Goal: Information Seeking & Learning: Learn about a topic

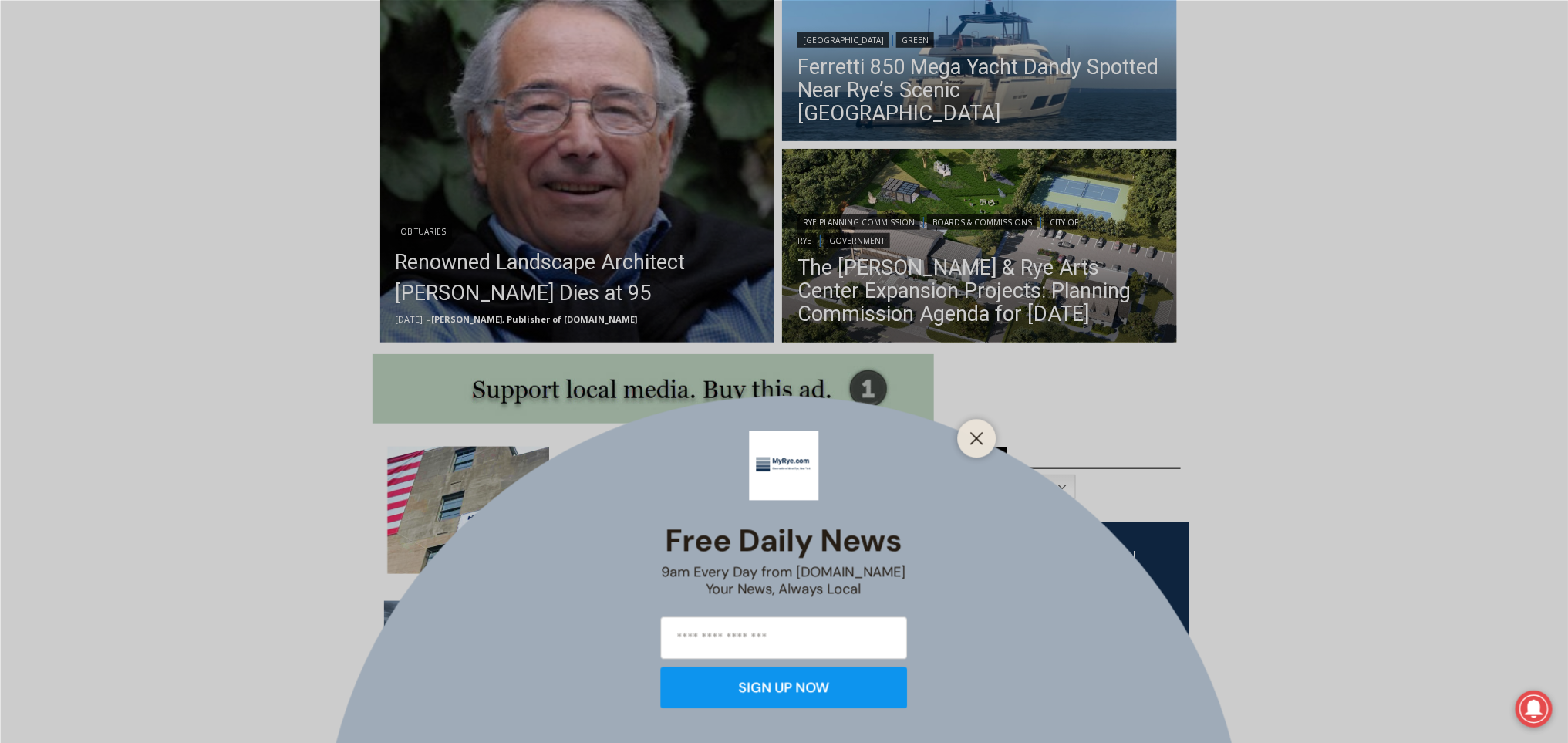
scroll to position [489, 0]
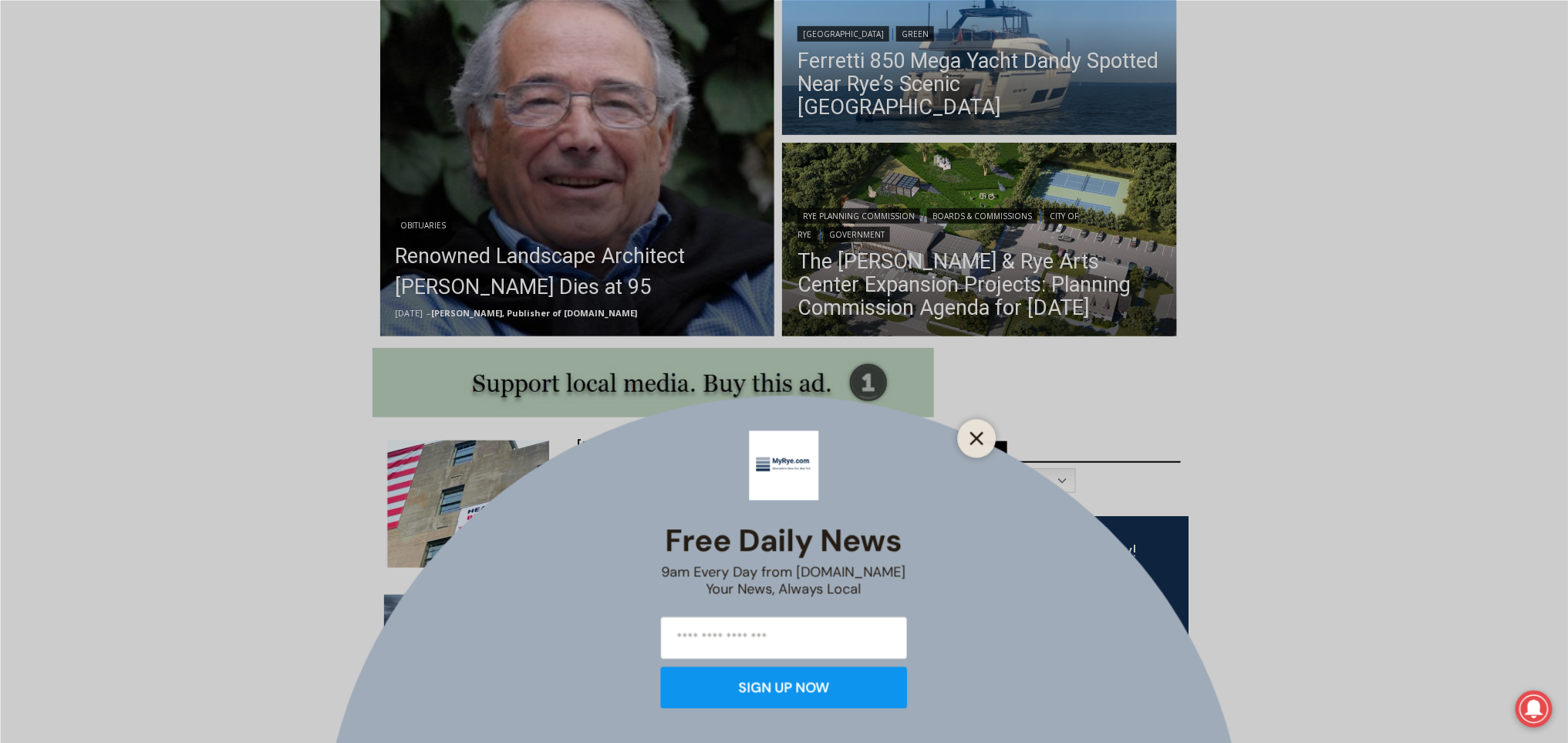
click at [974, 443] on icon "Close" at bounding box center [977, 438] width 14 height 14
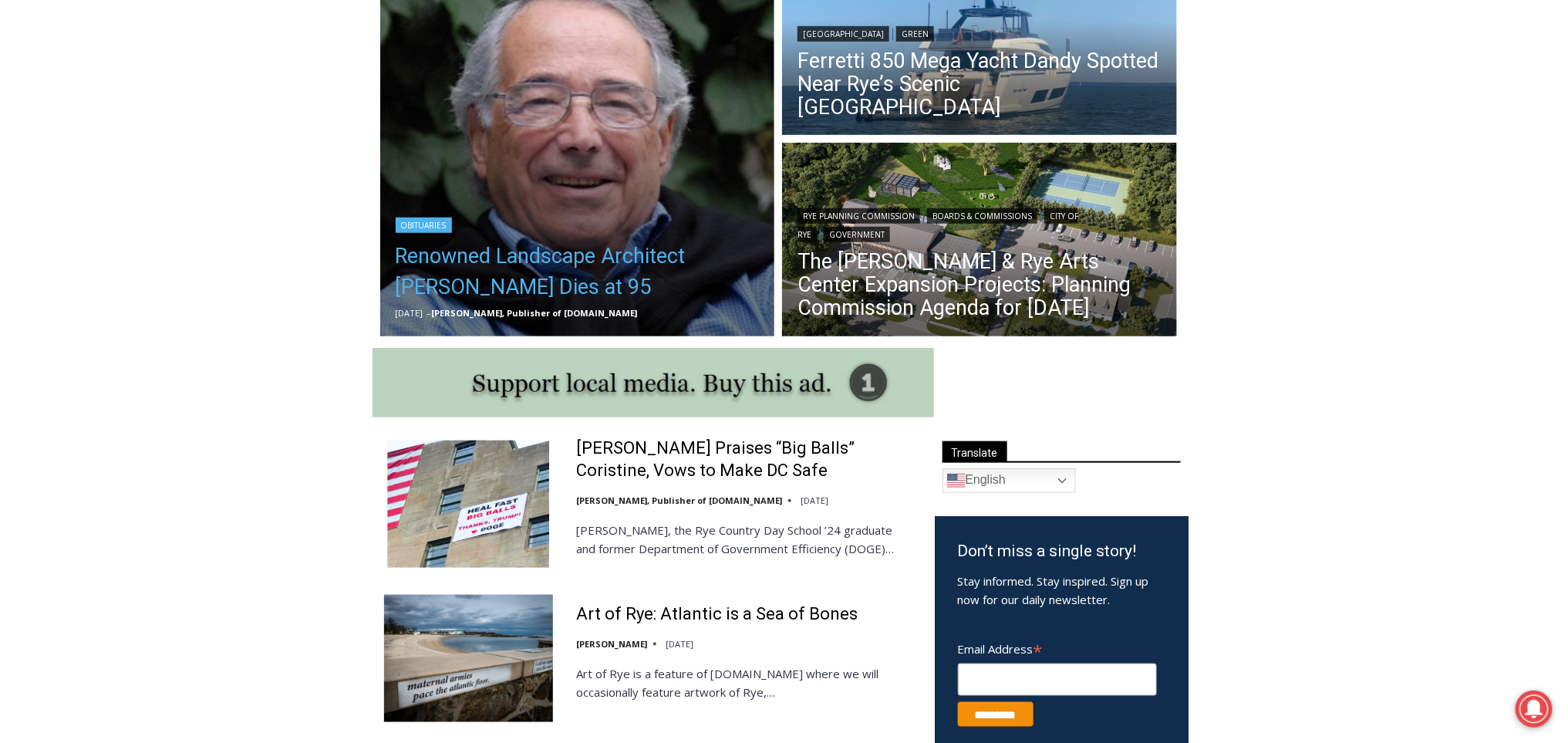
click at [679, 250] on link "Renowned Landscape Architect [PERSON_NAME] Dies at 95" at bounding box center [578, 272] width 364 height 62
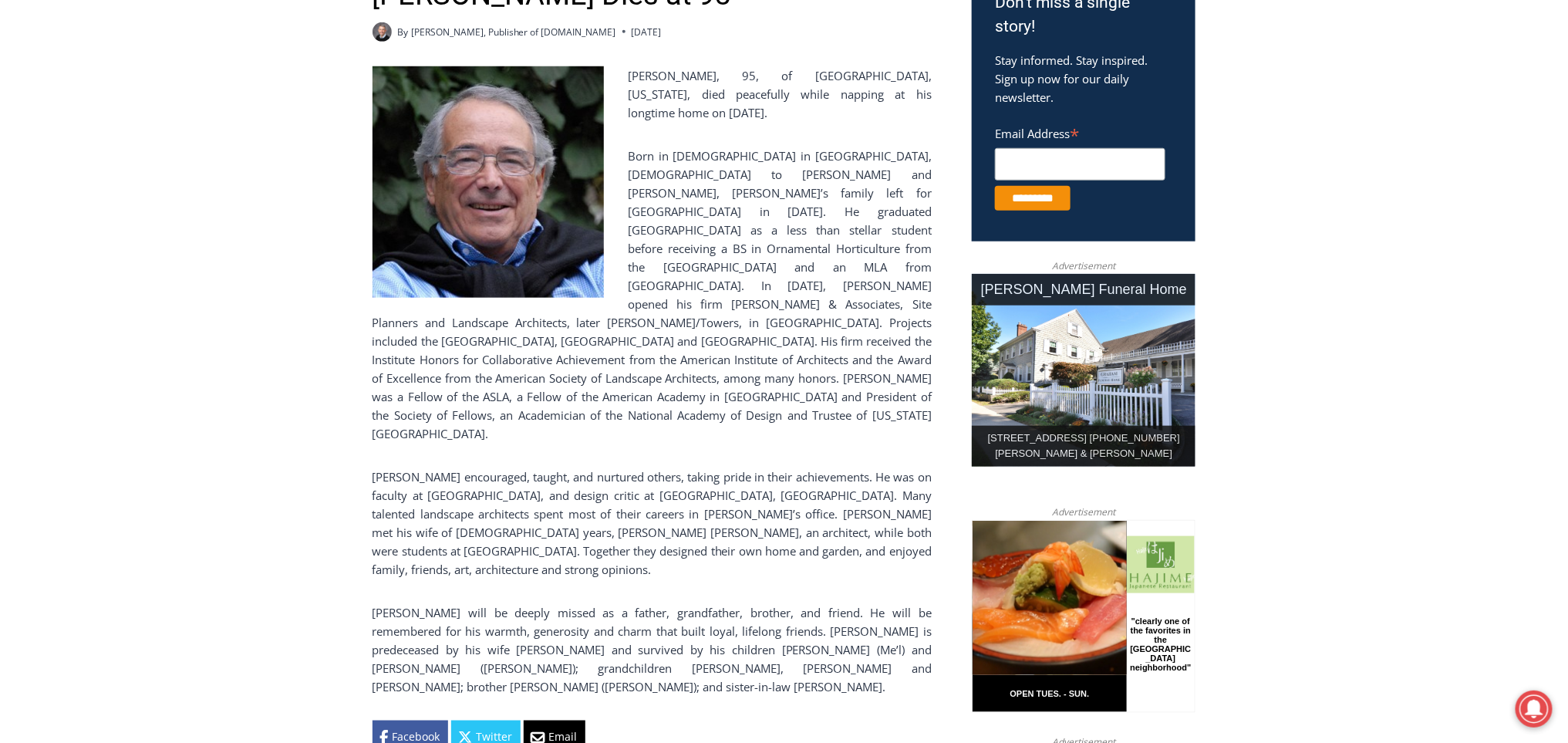
scroll to position [577, 0]
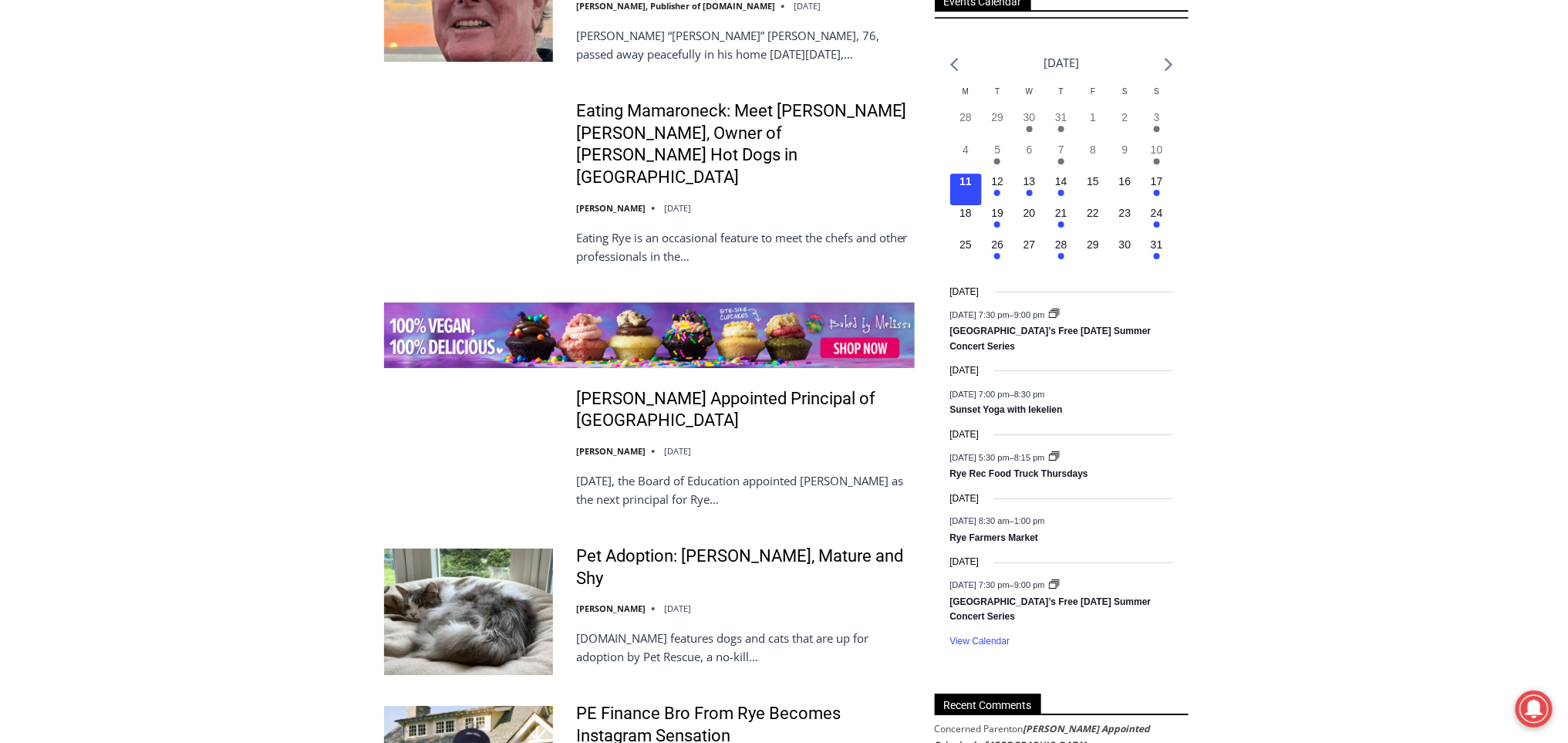
scroll to position [2270, 0]
